Goal: Understand process/instructions

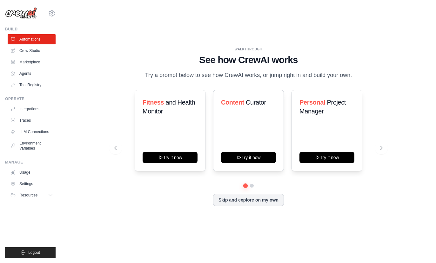
click at [176, 163] on button "Try it now" at bounding box center [170, 157] width 55 height 11
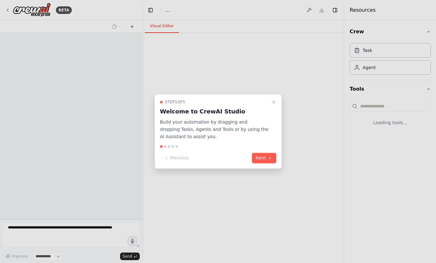
select select "****"
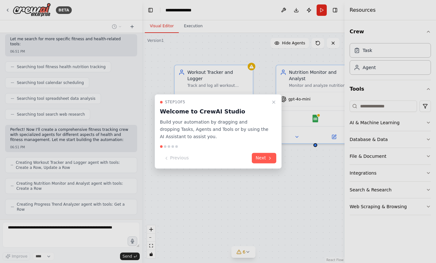
scroll to position [122, 0]
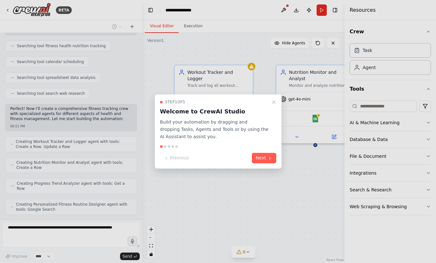
click at [264, 159] on button "Next" at bounding box center [264, 158] width 24 height 10
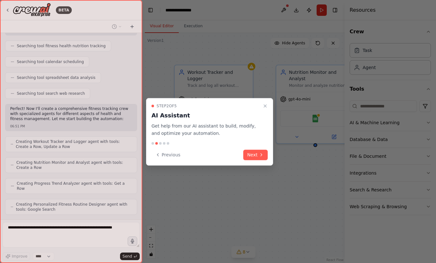
scroll to position [143, 0]
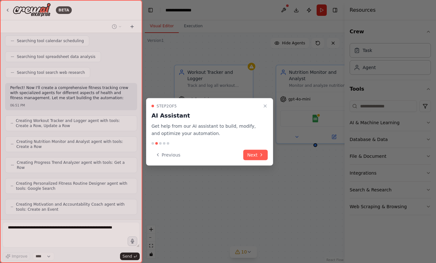
click at [255, 158] on button "Next" at bounding box center [255, 155] width 24 height 10
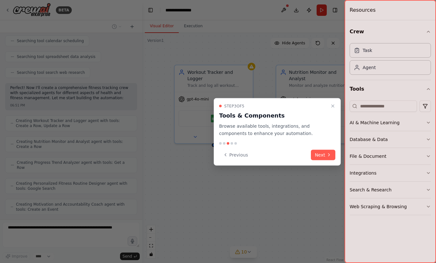
click at [235, 154] on button "Previous" at bounding box center [235, 155] width 33 height 10
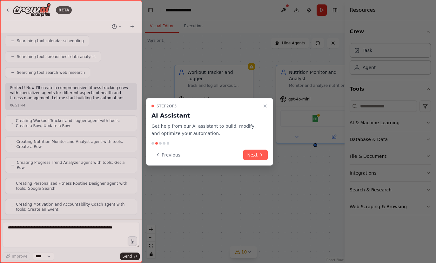
scroll to position [181, 0]
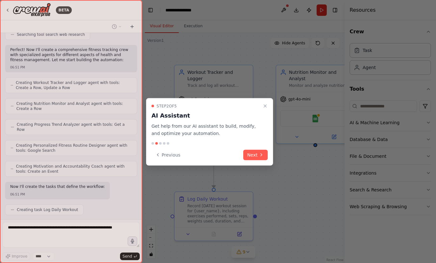
click at [170, 153] on button "Previous" at bounding box center [167, 155] width 33 height 10
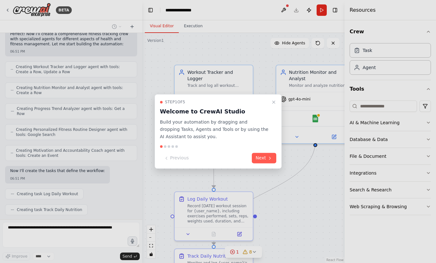
scroll to position [212, 0]
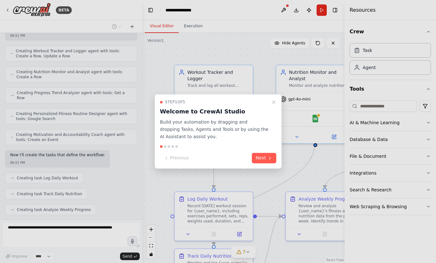
click at [266, 156] on button "Next" at bounding box center [264, 158] width 24 height 10
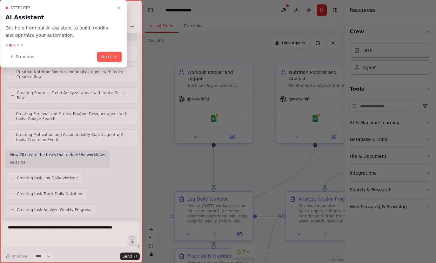
scroll to position [228, 0]
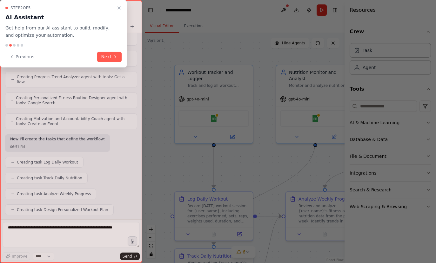
click at [110, 52] on button "Next" at bounding box center [109, 57] width 24 height 10
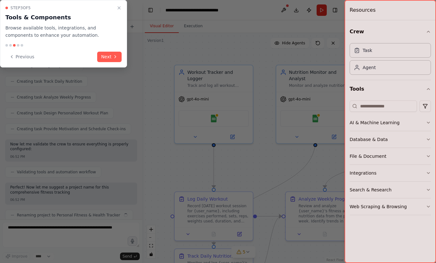
scroll to position [330, 0]
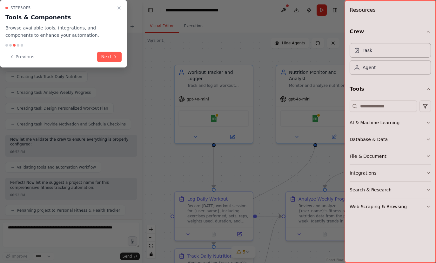
click at [103, 56] on button "Next" at bounding box center [109, 57] width 24 height 10
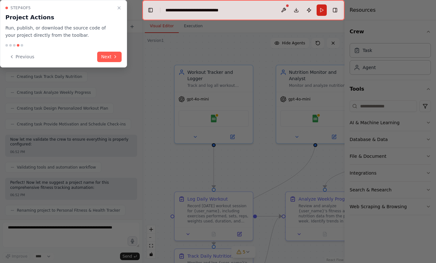
click at [99, 53] on button "Next" at bounding box center [109, 57] width 24 height 10
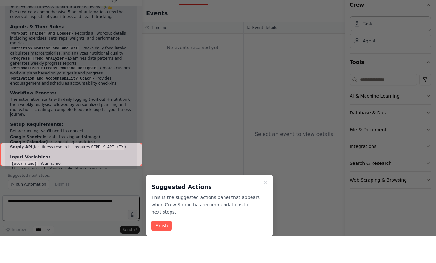
scroll to position [527, 0]
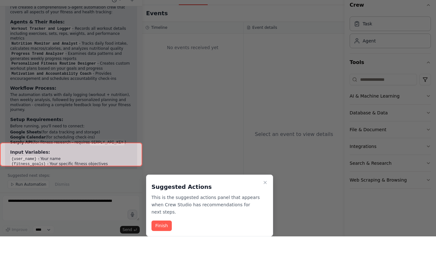
click at [164, 248] on button "Finish" at bounding box center [161, 253] width 20 height 10
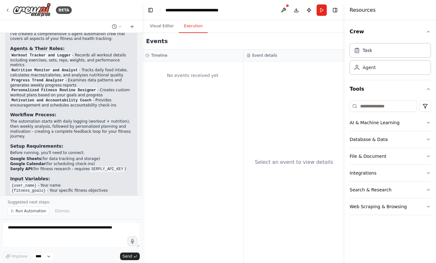
click at [13, 17] on img at bounding box center [32, 10] width 38 height 14
